Goal: Transaction & Acquisition: Purchase product/service

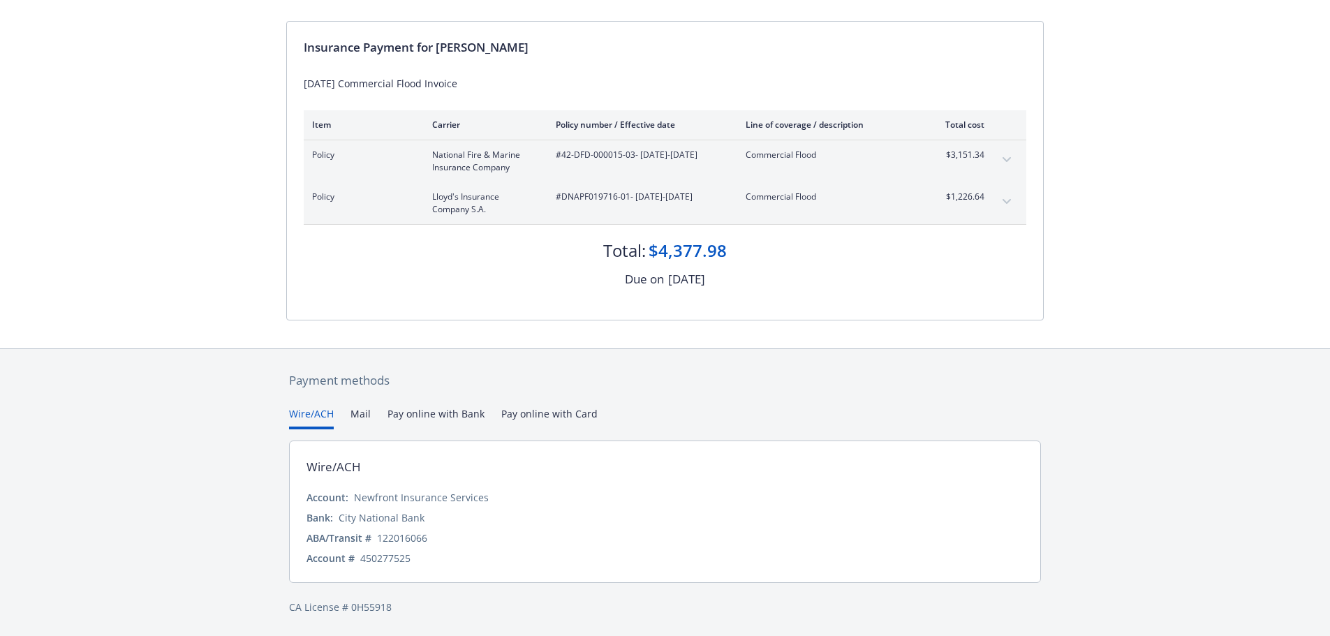
scroll to position [125, 0]
click at [446, 413] on button "Pay online with Bank" at bounding box center [435, 417] width 97 height 23
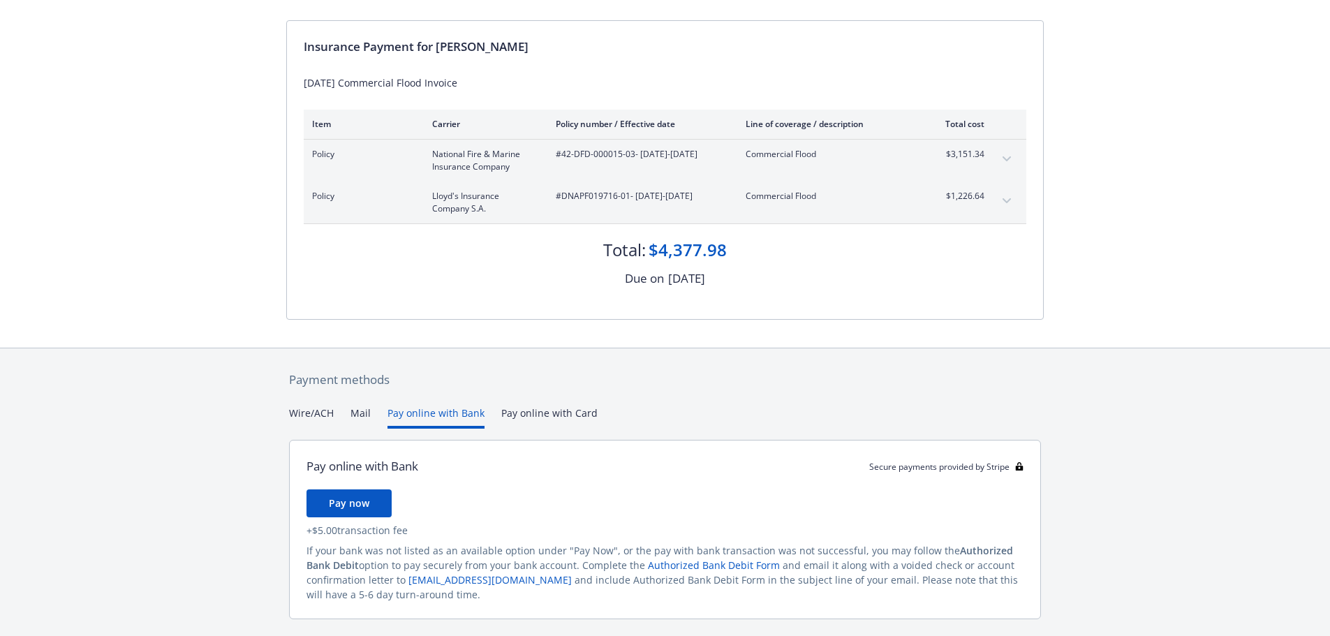
scroll to position [162, 0]
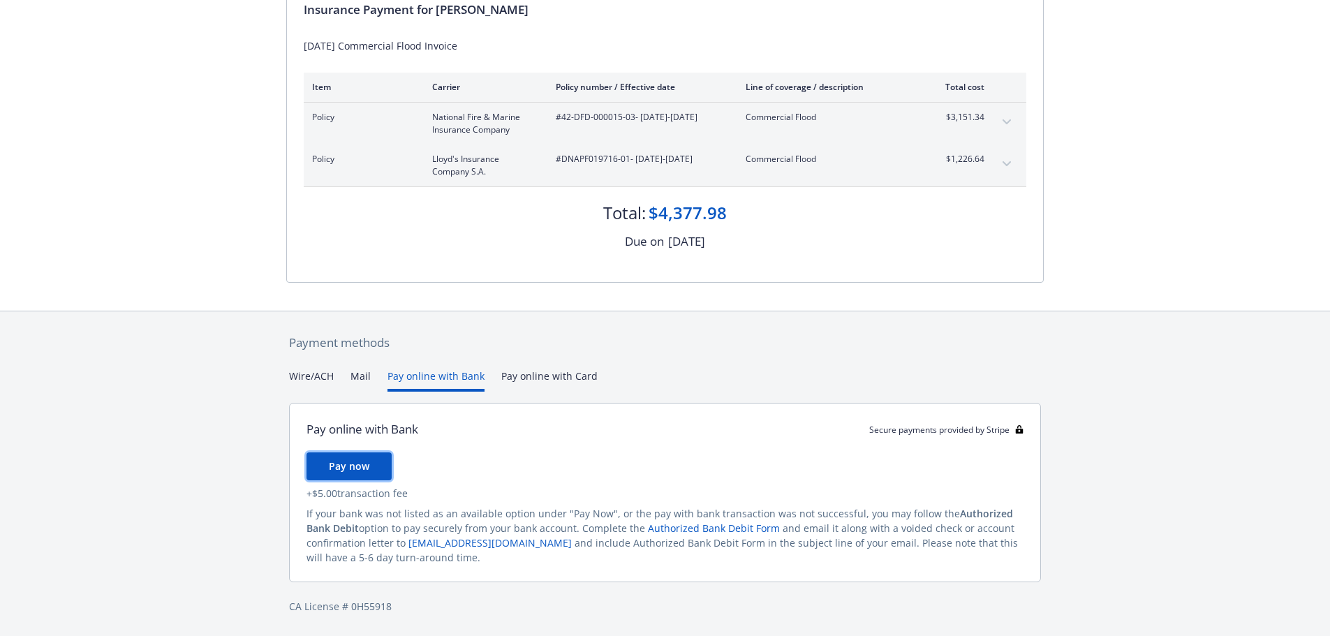
click at [354, 467] on span "Pay now" at bounding box center [349, 465] width 40 height 13
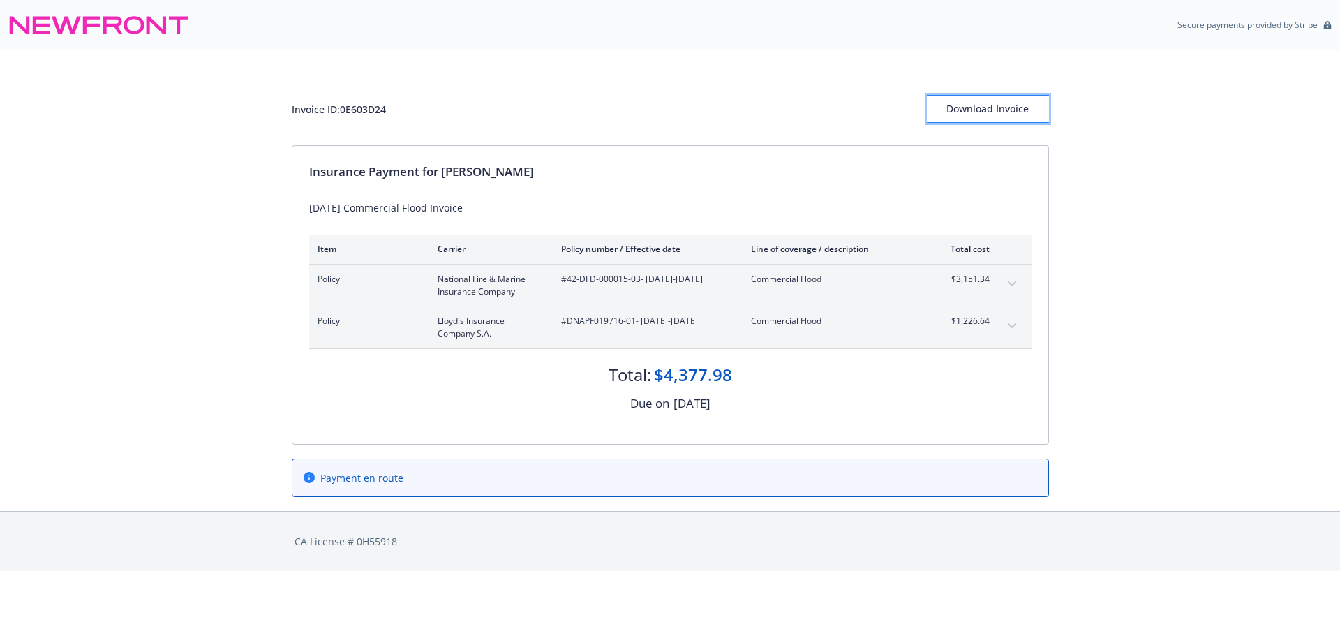
click at [974, 112] on div "Download Invoice" at bounding box center [988, 109] width 122 height 27
